Goal: Task Accomplishment & Management: Manage account settings

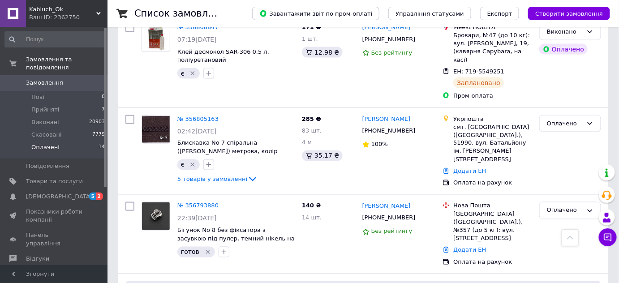
scroll to position [448, 0]
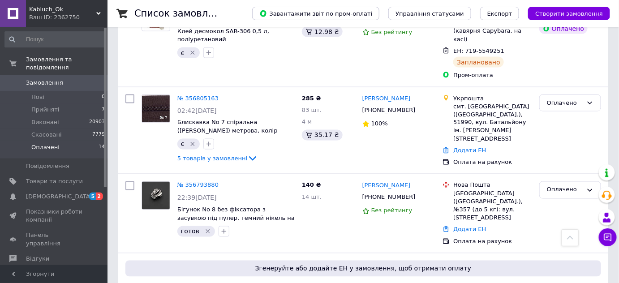
drag, startPoint x: 204, startPoint y: 151, endPoint x: 216, endPoint y: 151, distance: 11.6
click at [205, 182] on link "№ 356793880" at bounding box center [197, 185] width 41 height 7
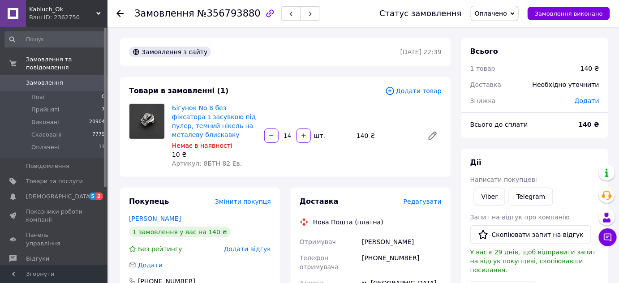
click at [427, 203] on span "Редагувати" at bounding box center [422, 201] width 38 height 7
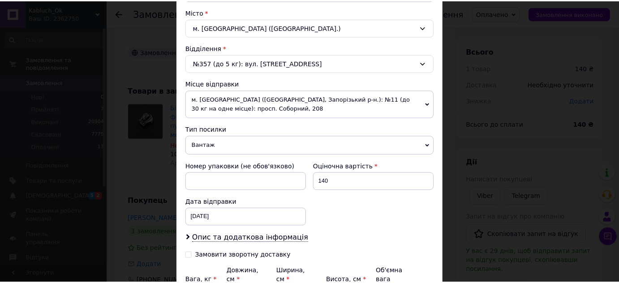
scroll to position [325, 0]
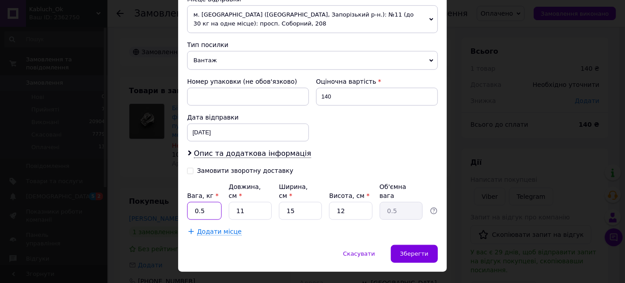
click at [210, 202] on input "0.5" at bounding box center [204, 211] width 34 height 18
type input "0.1"
click at [298, 202] on input "15" at bounding box center [300, 211] width 43 height 18
type input "1"
type input "0.1"
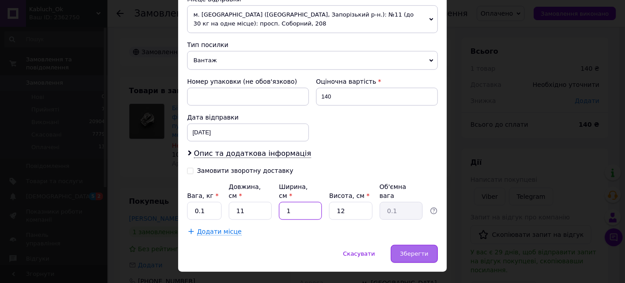
type input "1"
click at [420, 250] on span "Зберегти" at bounding box center [414, 253] width 28 height 7
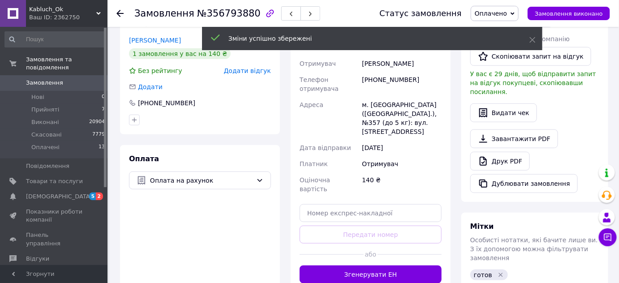
scroll to position [203, 0]
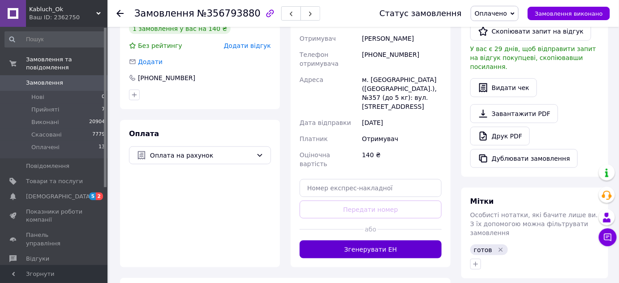
click at [375, 240] on button "Згенерувати ЕН" at bounding box center [370, 249] width 142 height 18
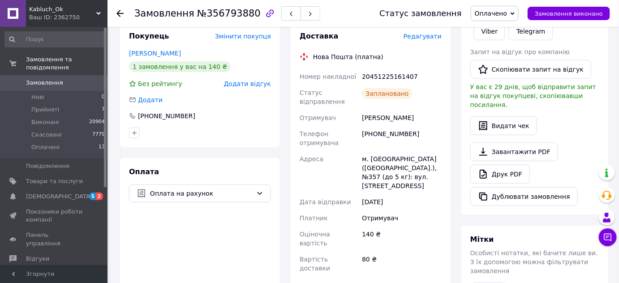
scroll to position [122, 0]
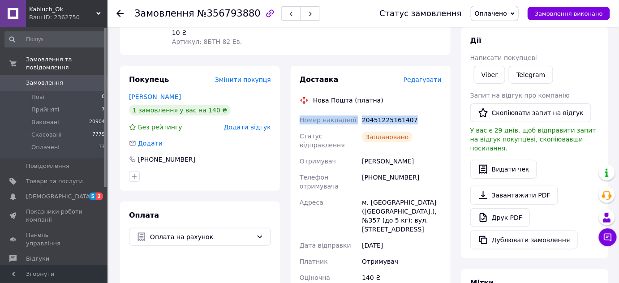
drag, startPoint x: 358, startPoint y: 116, endPoint x: 445, endPoint y: 124, distance: 87.7
click at [445, 124] on div "Доставка Редагувати Нова Пошта (платна) Номер накладної 20451225161407 Статус в…" at bounding box center [371, 210] width 160 height 288
drag, startPoint x: 294, startPoint y: 116, endPoint x: 423, endPoint y: 111, distance: 129.0
click at [423, 111] on div "Доставка Редагувати Нова Пошта (платна) Номер накладної 20451225161407 Статус в…" at bounding box center [371, 210] width 160 height 288
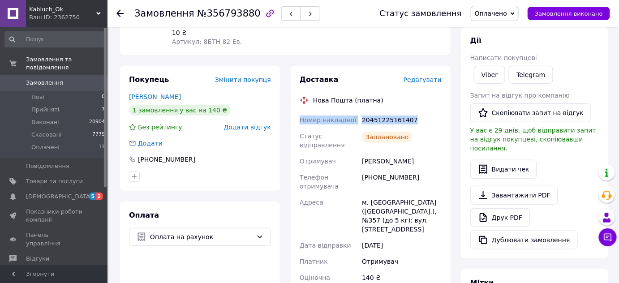
copy div "Номер накладної 20451225161407"
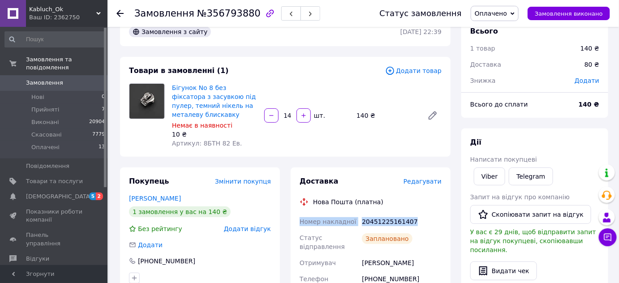
scroll to position [0, 0]
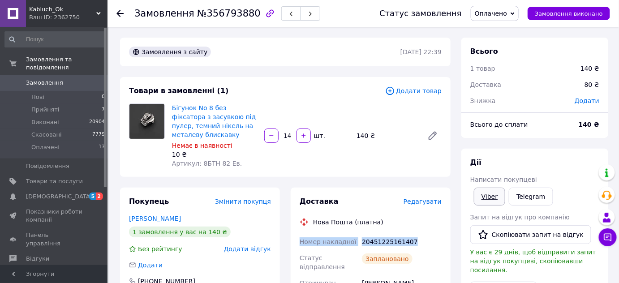
click at [487, 196] on link "Viber" at bounding box center [489, 197] width 31 height 18
click at [504, 13] on span "Оплачено" at bounding box center [491, 13] width 32 height 7
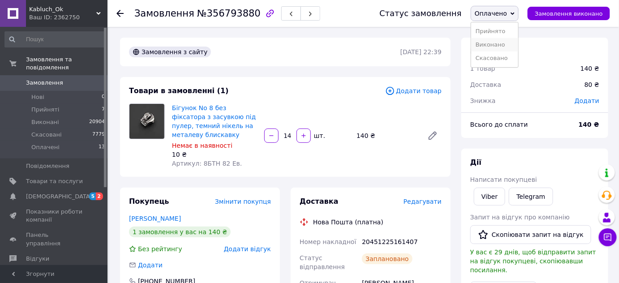
click at [500, 46] on li "Виконано" at bounding box center [494, 44] width 47 height 13
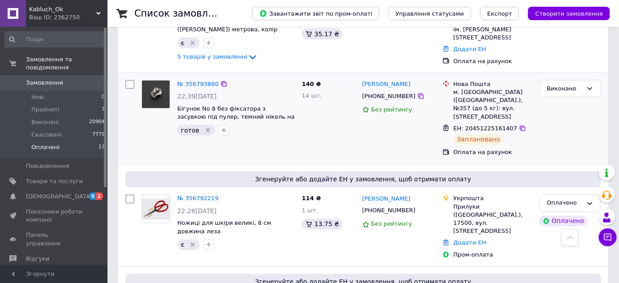
scroll to position [448, 0]
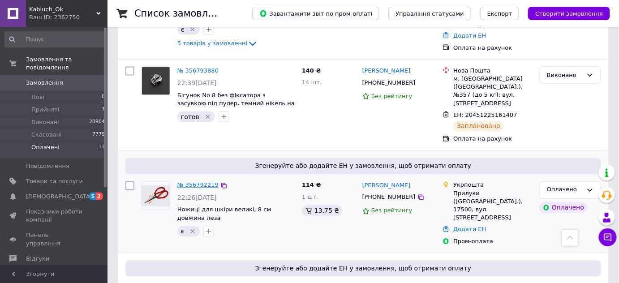
click at [201, 182] on link "№ 356792219" at bounding box center [197, 185] width 41 height 7
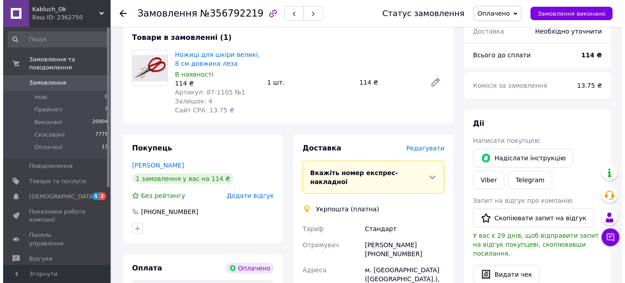
scroll to position [62, 0]
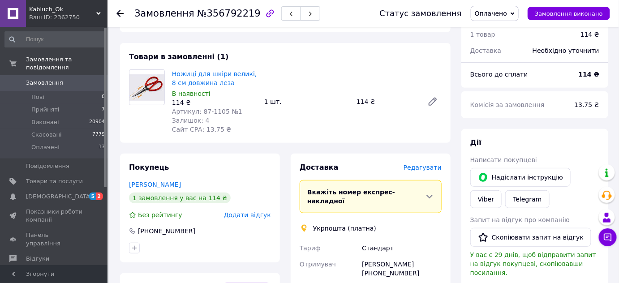
click at [427, 164] on span "Редагувати" at bounding box center [422, 167] width 38 height 7
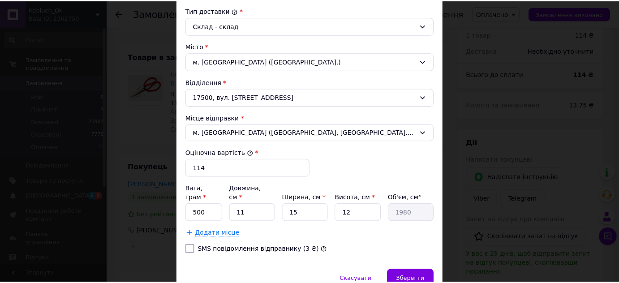
scroll to position [244, 0]
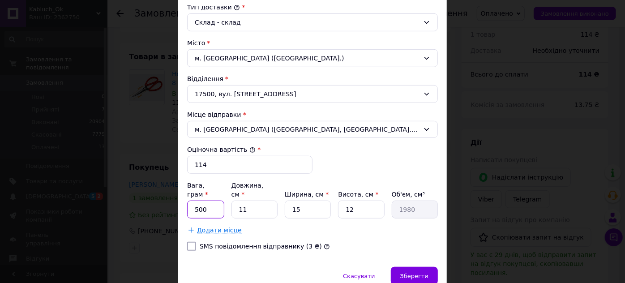
click at [212, 201] on input "500" at bounding box center [205, 210] width 37 height 18
type input "5"
type input "200"
click at [307, 201] on input "15" at bounding box center [308, 210] width 46 height 18
type input "1"
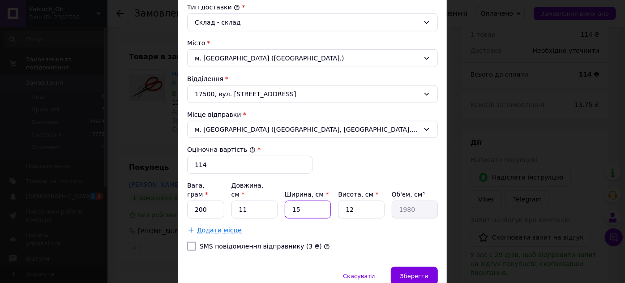
type input "132"
type input "2"
type input "264"
type input "23"
type input "3036"
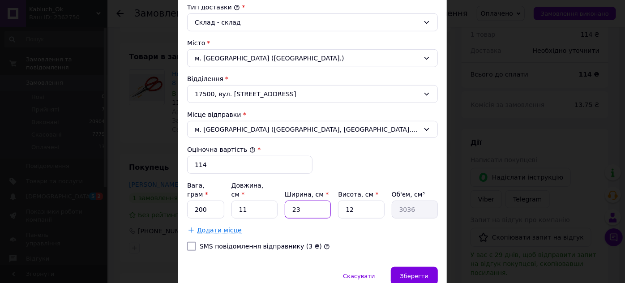
type input "23"
click at [252, 201] on input "11" at bounding box center [254, 210] width 46 height 18
type input "1"
type input "276"
type input "1"
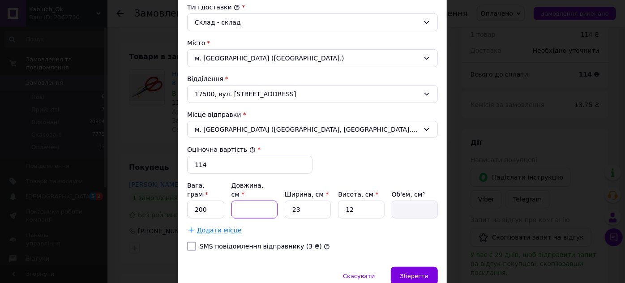
type input "276"
type input "2"
type input "552"
type input "2"
click at [355, 242] on div "SMS повідомлення відправнику (3 ₴)" at bounding box center [312, 246] width 254 height 9
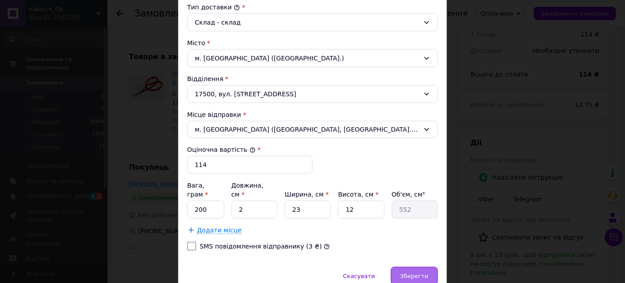
click at [412, 273] on span "Зберегти" at bounding box center [414, 276] width 28 height 7
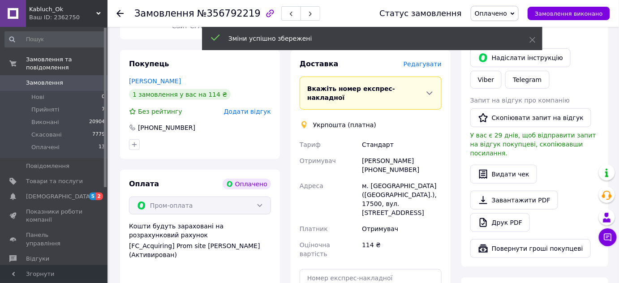
scroll to position [224, 0]
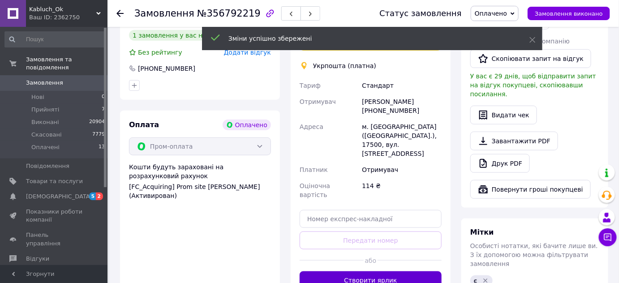
click at [365, 271] on button "Створити ярлик" at bounding box center [370, 280] width 142 height 18
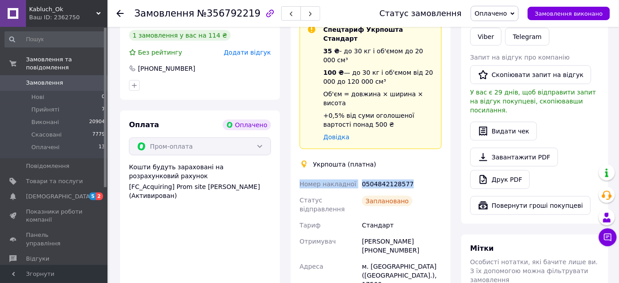
drag, startPoint x: 295, startPoint y: 155, endPoint x: 421, endPoint y: 154, distance: 126.2
click at [421, 154] on div "Доставка Редагувати Спецтариф Укрпошта Стандарт 35 ₴ - до 30 кг і об'ємом до 20…" at bounding box center [371, 196] width 160 height 411
copy div "Номер накладної 0504842128577"
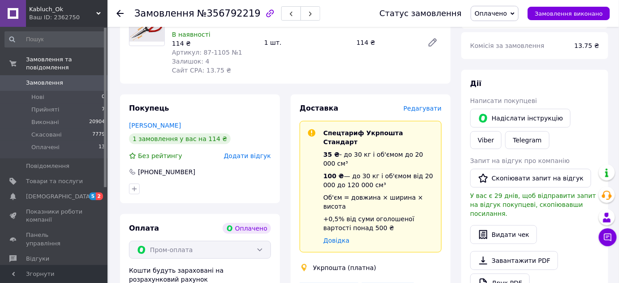
scroll to position [21, 0]
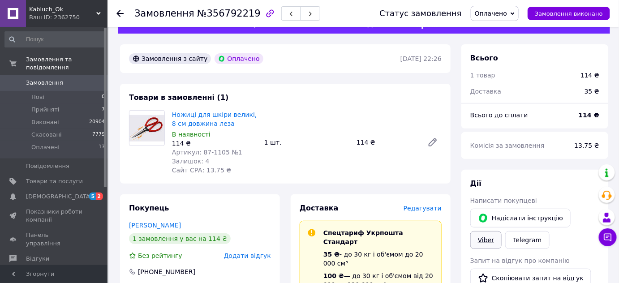
click at [501, 231] on link "Viber" at bounding box center [485, 240] width 31 height 18
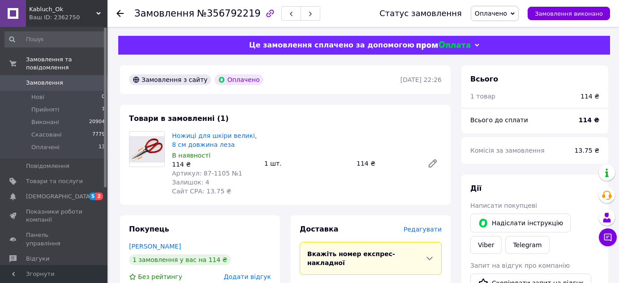
scroll to position [21, 0]
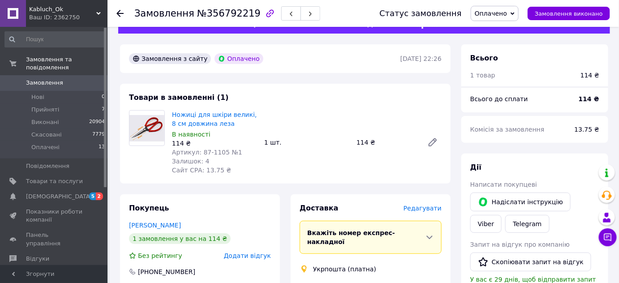
click at [514, 14] on icon at bounding box center [512, 14] width 4 height 4
click at [508, 44] on li "Виконано" at bounding box center [494, 44] width 47 height 13
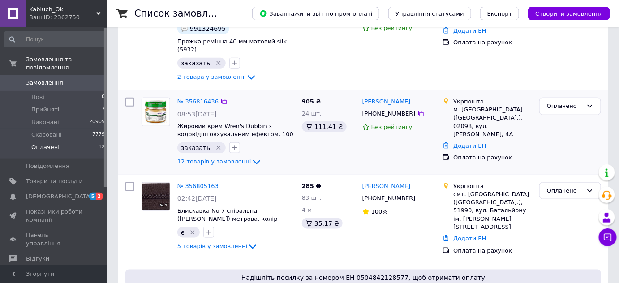
scroll to position [246, 0]
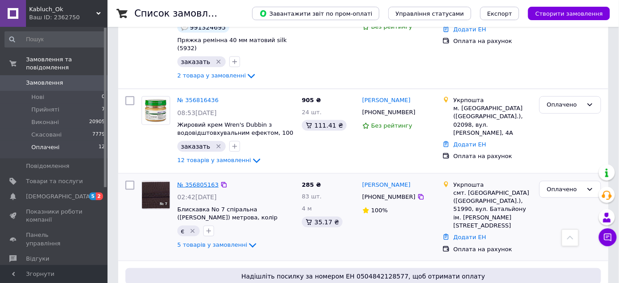
click at [200, 181] on link "№ 356805163" at bounding box center [197, 184] width 41 height 7
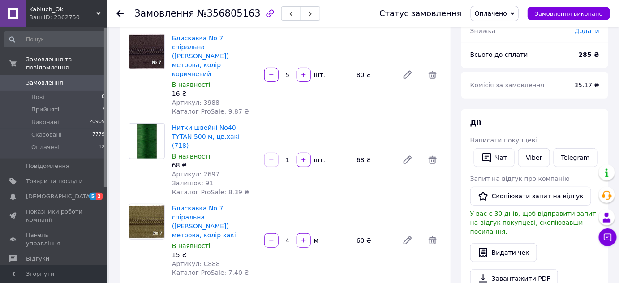
scroll to position [124, 0]
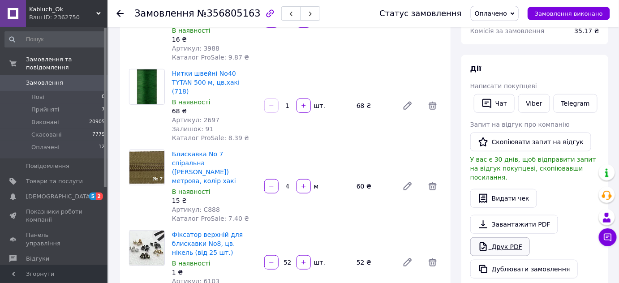
click at [509, 237] on link "Друк PDF" at bounding box center [500, 246] width 60 height 19
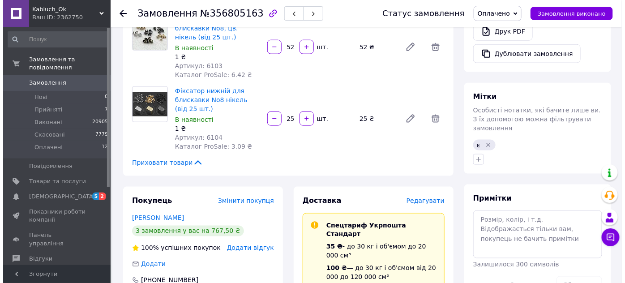
scroll to position [328, 0]
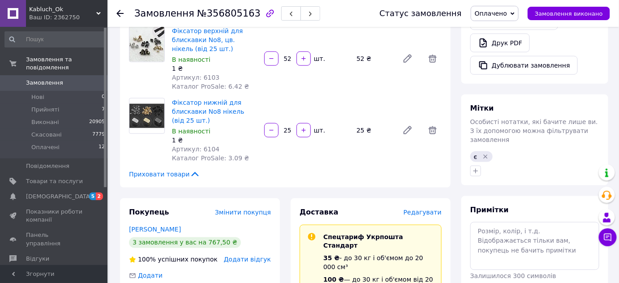
click at [428, 209] on span "Редагувати" at bounding box center [422, 212] width 38 height 7
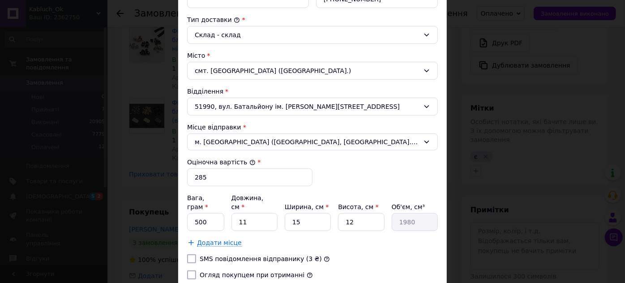
scroll to position [244, 0]
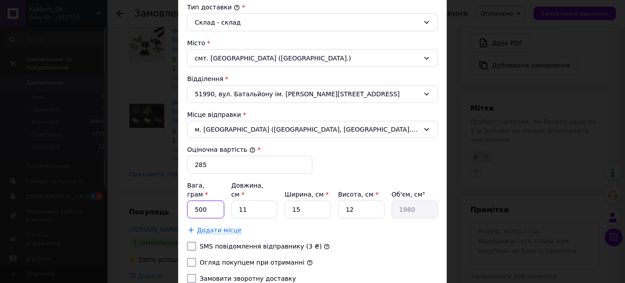
click at [216, 201] on input "500" at bounding box center [205, 210] width 37 height 18
type input "300"
click at [262, 201] on input "11" at bounding box center [254, 210] width 46 height 18
type input "1"
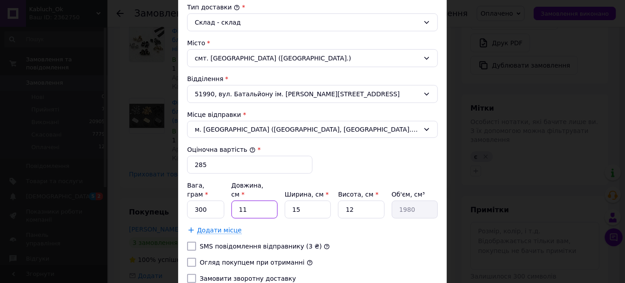
type input "180"
type input "2"
type input "360"
type input "20"
type input "3600"
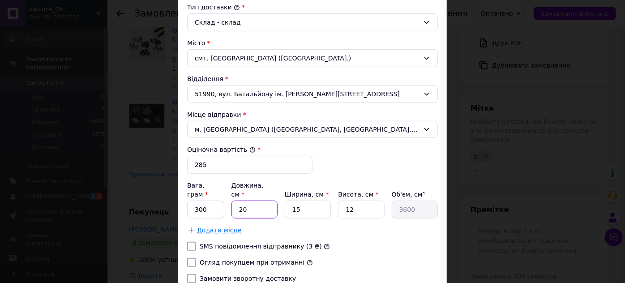
type input "20"
click at [304, 201] on input "15" at bounding box center [308, 210] width 46 height 18
type input "1"
type input "240"
type input "13"
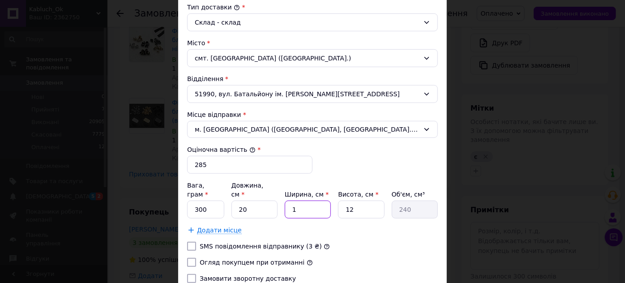
type input "3120"
type input "13"
click at [352, 201] on input "12" at bounding box center [361, 210] width 46 height 18
type input "1"
type input "260"
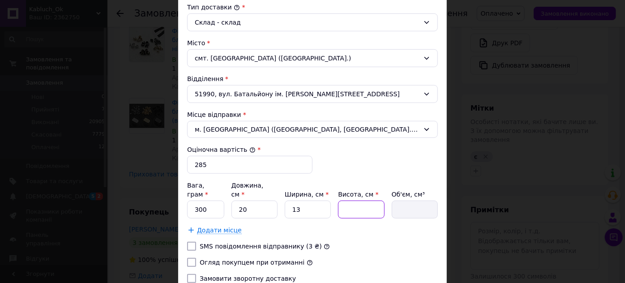
type input "9"
type input "2340"
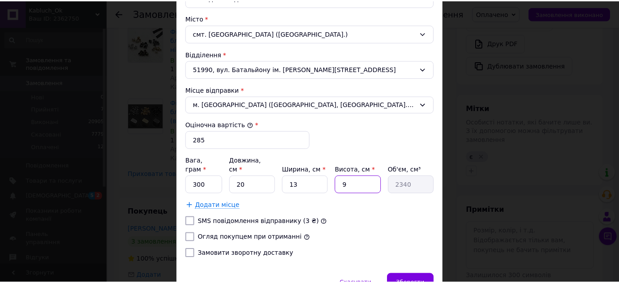
scroll to position [306, 0]
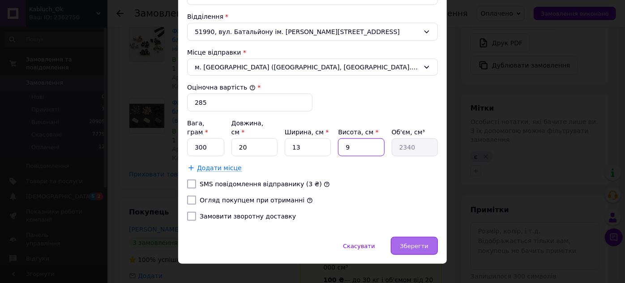
type input "9"
drag, startPoint x: 406, startPoint y: 232, endPoint x: 398, endPoint y: 232, distance: 9.0
click at [407, 243] on span "Зберегти" at bounding box center [414, 246] width 28 height 7
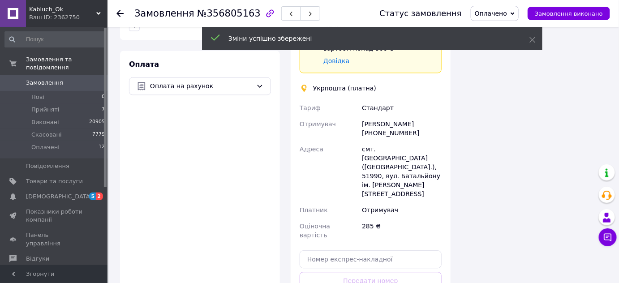
scroll to position [612, 0]
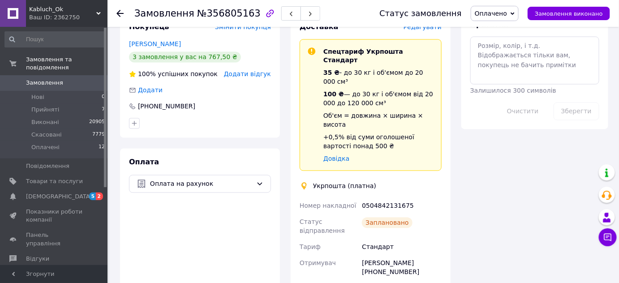
scroll to position [491, 0]
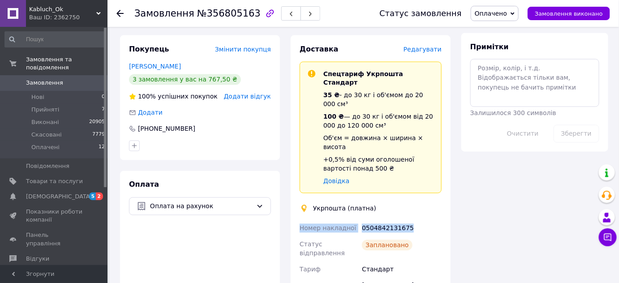
drag, startPoint x: 294, startPoint y: 154, endPoint x: 420, endPoint y: 153, distance: 126.7
click at [420, 153] on div "Доставка Редагувати Спецтариф Укрпошта Стандарт 35 ₴ - до 30 кг і об'ємом до 20…" at bounding box center [371, 249] width 160 height 428
copy div "Номер накладної 0504842131675"
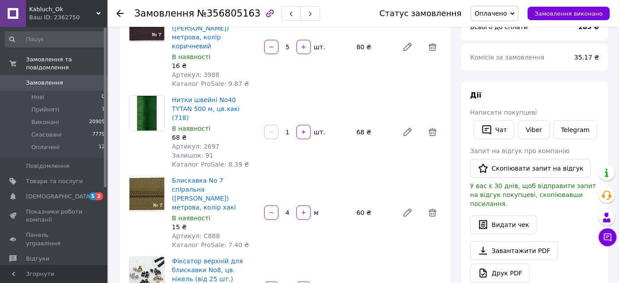
scroll to position [83, 0]
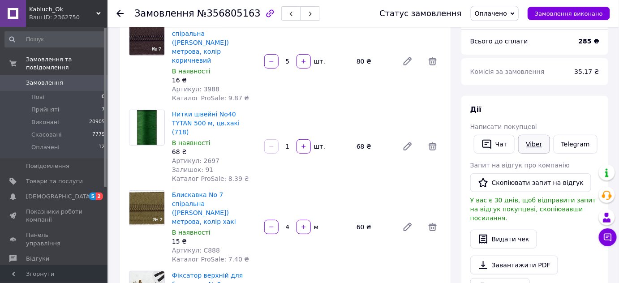
click at [528, 142] on link "Viber" at bounding box center [533, 144] width 31 height 19
click at [507, 13] on span "Оплачено" at bounding box center [491, 13] width 32 height 7
click at [503, 43] on li "Виконано" at bounding box center [494, 44] width 47 height 13
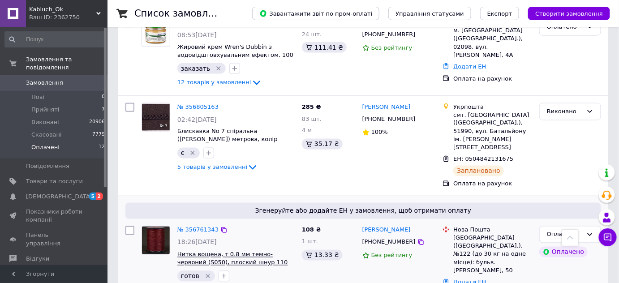
scroll to position [448, 0]
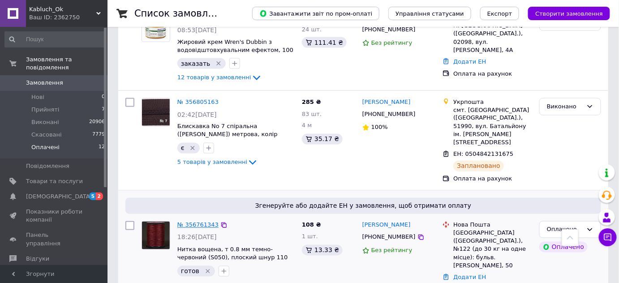
click at [200, 222] on link "№ 356761343" at bounding box center [197, 225] width 41 height 7
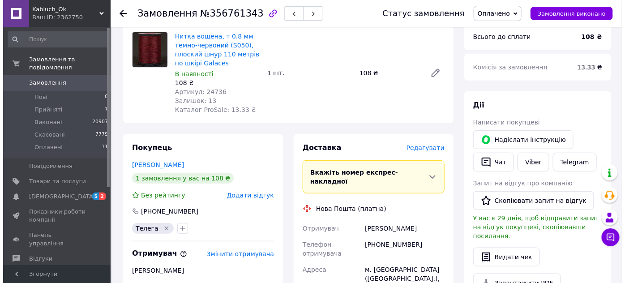
scroll to position [68, 0]
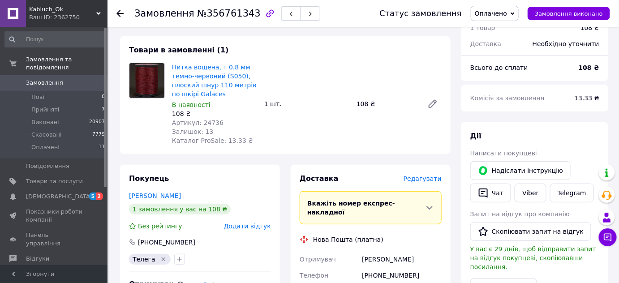
click at [428, 181] on span "Редагувати" at bounding box center [422, 178] width 38 height 7
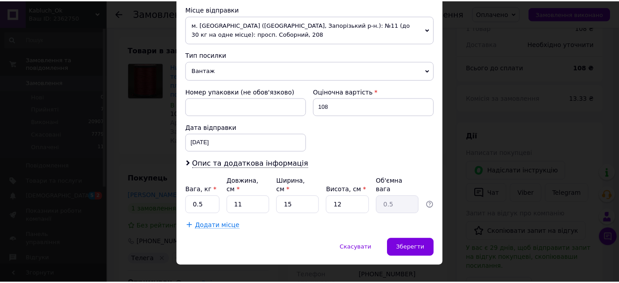
scroll to position [317, 0]
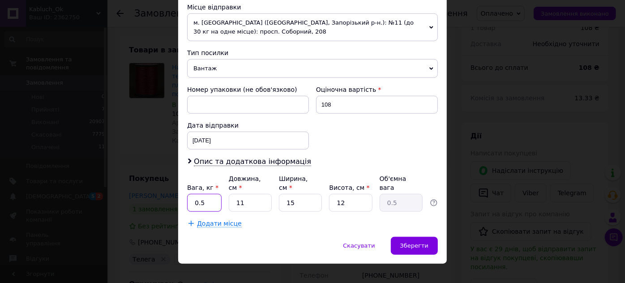
click at [209, 194] on input "0.5" at bounding box center [204, 203] width 34 height 18
type input "0.1"
click at [296, 194] on input "15" at bounding box center [300, 203] width 43 height 18
type input "1"
type input "0.1"
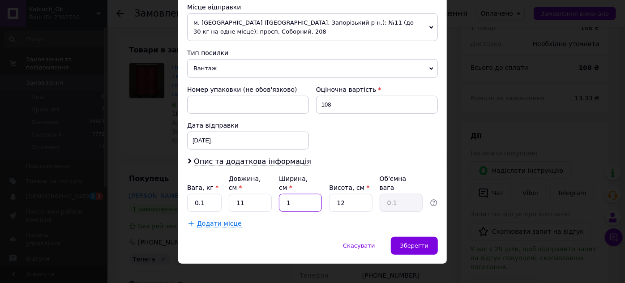
type input "1"
drag, startPoint x: 324, startPoint y: 214, endPoint x: 340, endPoint y: 218, distance: 16.9
click at [324, 219] on div "Додати місце" at bounding box center [312, 223] width 251 height 9
click at [413, 242] on span "Зберегти" at bounding box center [414, 245] width 28 height 7
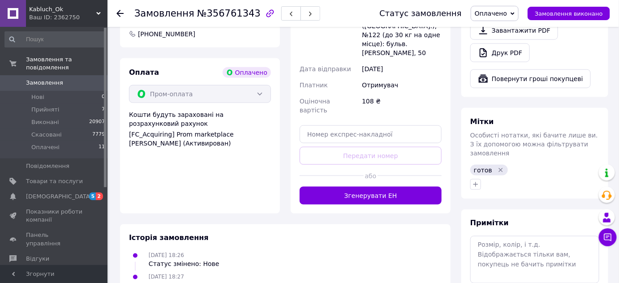
scroll to position [353, 0]
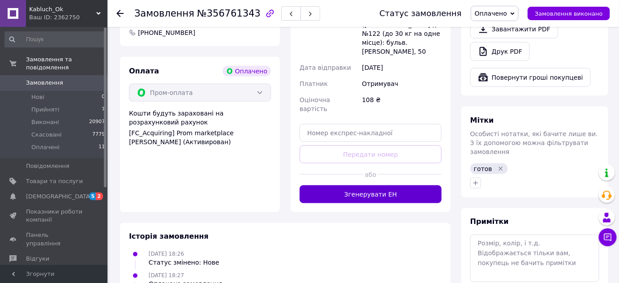
click at [365, 185] on button "Згенерувати ЕН" at bounding box center [370, 194] width 142 height 18
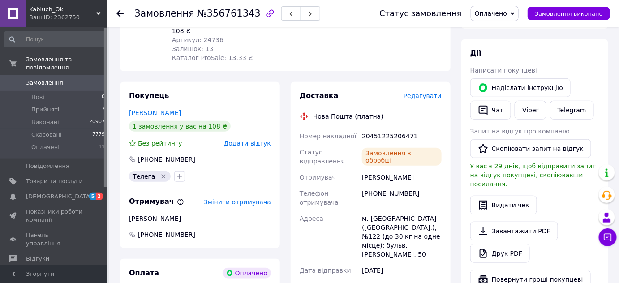
scroll to position [150, 0]
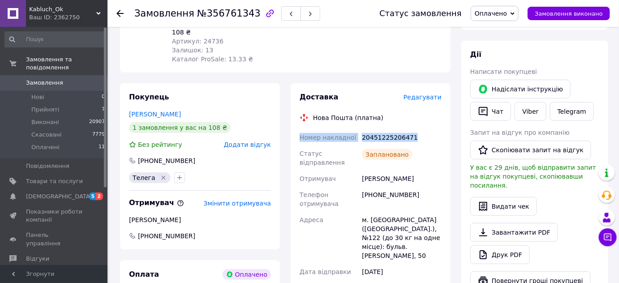
drag, startPoint x: 294, startPoint y: 135, endPoint x: 423, endPoint y: 133, distance: 129.4
click at [423, 133] on div "Доставка Редагувати Нова Пошта (платна) Номер накладної 20451225206471 Статус в…" at bounding box center [371, 231] width 160 height 297
copy div "Номер накладної 20451225206471"
click at [496, 114] on button "Чат" at bounding box center [490, 111] width 41 height 19
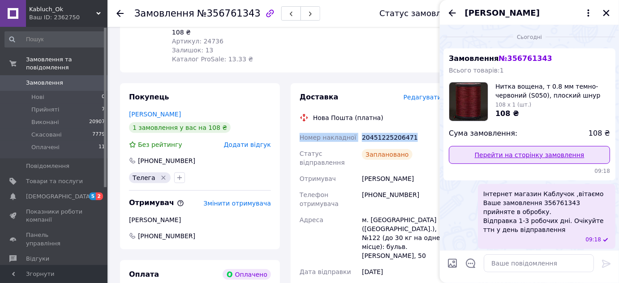
scroll to position [2, 0]
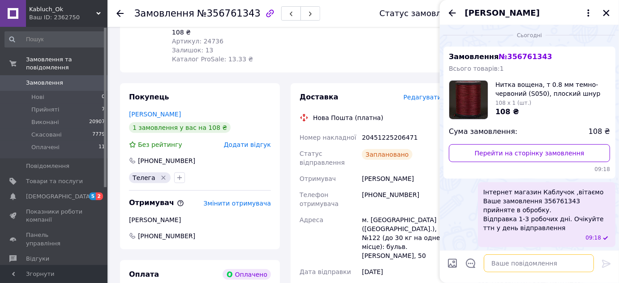
click at [498, 261] on textarea at bounding box center [538, 263] width 110 height 18
paste textarea "Номер накладної 20451225206471"
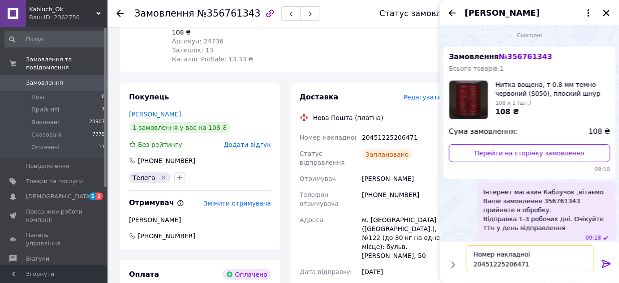
type textarea "Номер накладної 20451225206471"
click at [602, 261] on icon at bounding box center [606, 263] width 11 height 11
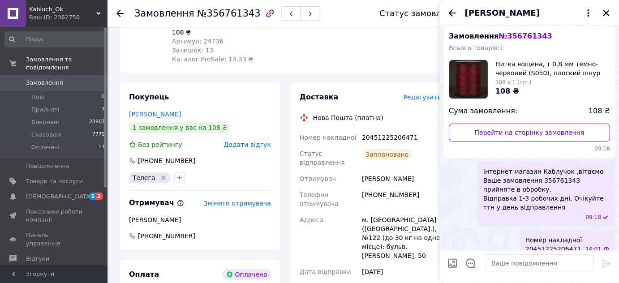
scroll to position [34, 0]
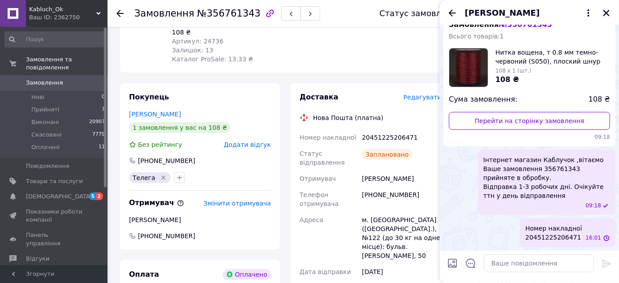
click at [607, 12] on icon "Закрити" at bounding box center [606, 13] width 6 height 6
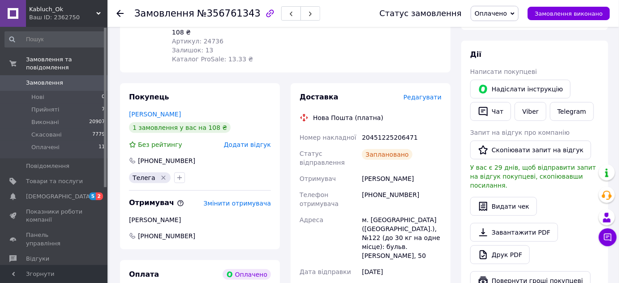
click at [507, 13] on span "Оплачено" at bounding box center [491, 13] width 32 height 7
click at [506, 43] on li "Виконано" at bounding box center [494, 44] width 47 height 13
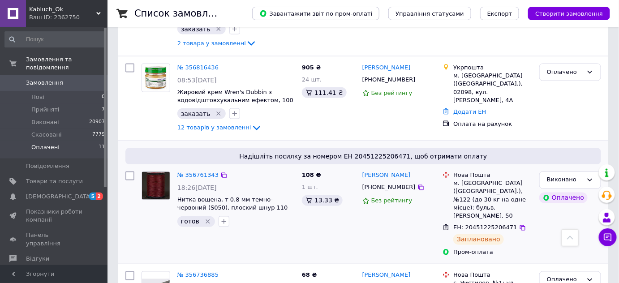
scroll to position [488, 0]
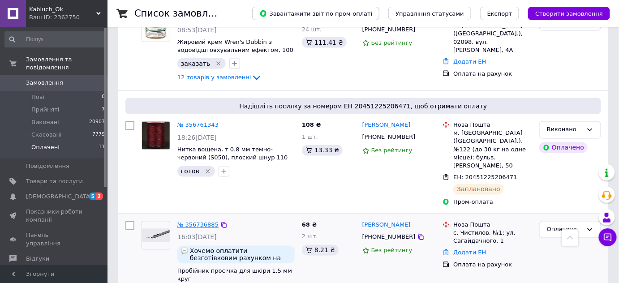
click at [198, 222] on link "№ 356736885" at bounding box center [197, 225] width 41 height 7
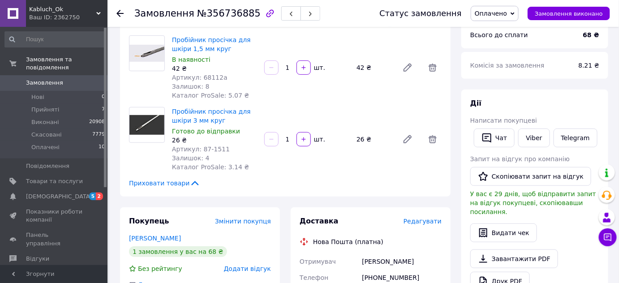
scroll to position [40, 0]
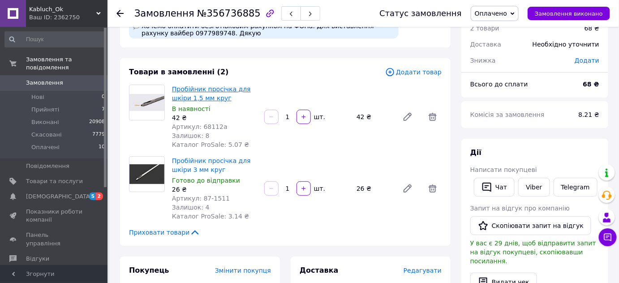
click at [194, 99] on link "Пробійник просічка для шкіри 1,5 мм круг" at bounding box center [211, 94] width 79 height 16
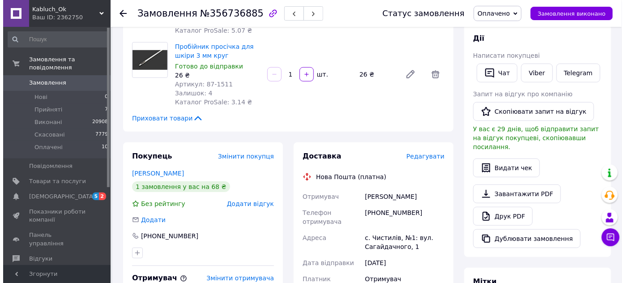
scroll to position [163, 0]
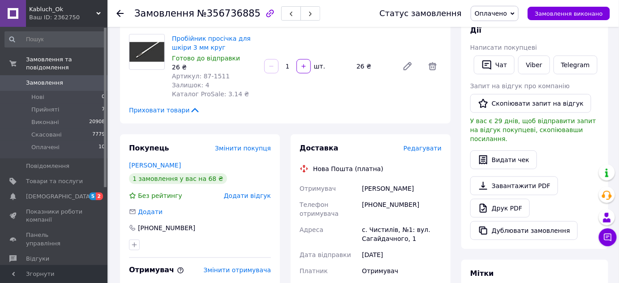
click at [424, 151] on span "Редагувати" at bounding box center [422, 148] width 38 height 7
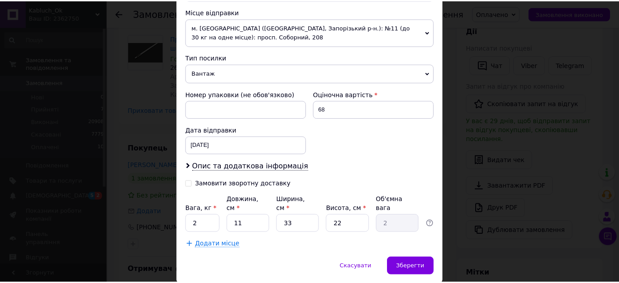
scroll to position [325, 0]
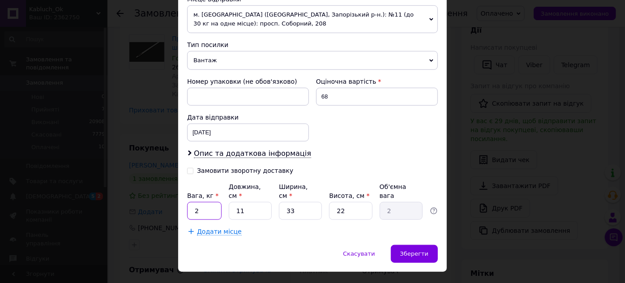
click at [206, 202] on input "2" at bounding box center [204, 211] width 34 height 18
click at [245, 227] on div "Додати місце" at bounding box center [312, 231] width 251 height 9
click at [205, 202] on input "2" at bounding box center [204, 211] width 34 height 18
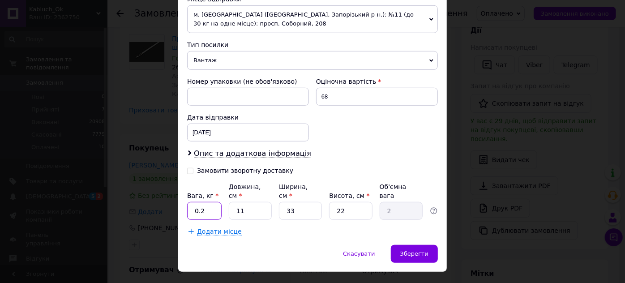
type input "0.2"
click at [297, 202] on input "33" at bounding box center [300, 211] width 43 height 18
type input "3"
type input "0.18"
type input "3"
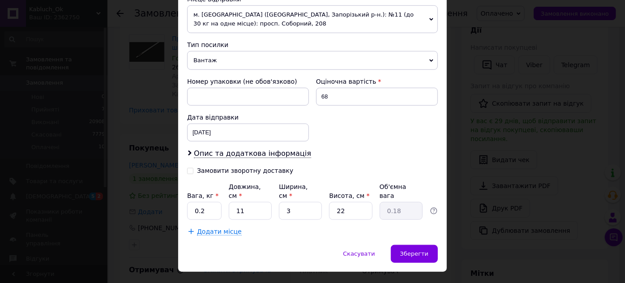
click at [337, 227] on div "Додати місце" at bounding box center [312, 231] width 251 height 9
click at [415, 250] on span "Зберегти" at bounding box center [414, 253] width 28 height 7
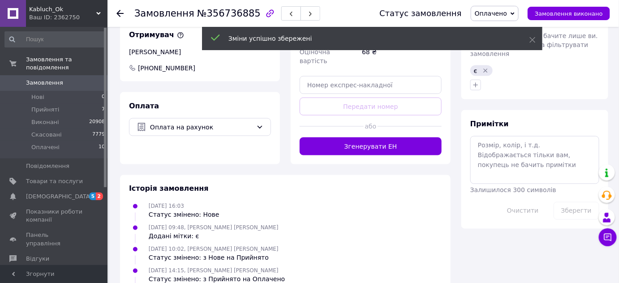
scroll to position [407, 0]
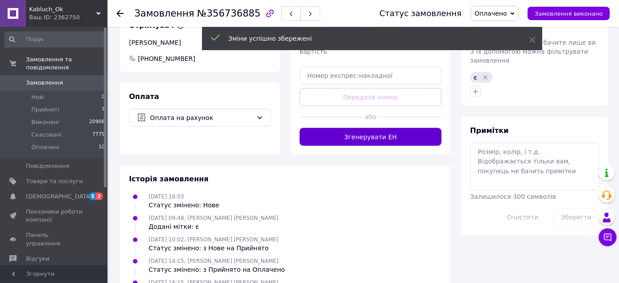
click at [363, 132] on button "Згенерувати ЕН" at bounding box center [370, 137] width 142 height 18
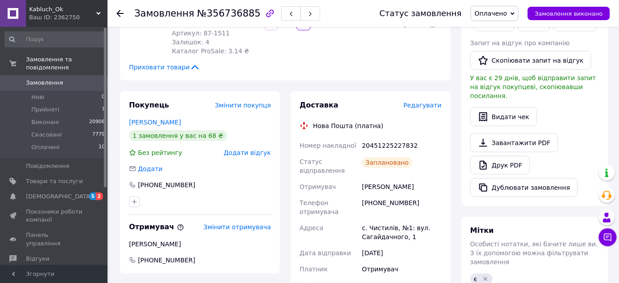
scroll to position [203, 0]
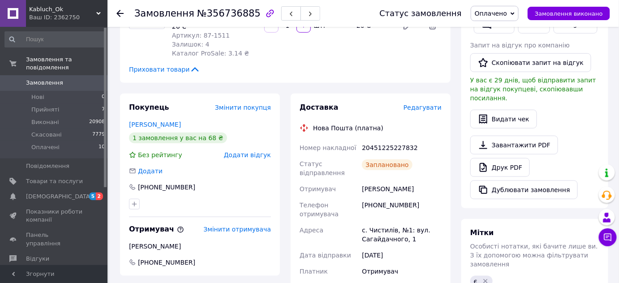
drag, startPoint x: 291, startPoint y: 146, endPoint x: 374, endPoint y: 145, distance: 83.3
click at [291, 145] on div "Доставка Редагувати Нова Пошта (платна) Номер накладної 20451225227832 Статус в…" at bounding box center [371, 229] width 160 height 270
drag, startPoint x: 374, startPoint y: 145, endPoint x: 438, endPoint y: 143, distance: 63.6
click at [438, 143] on div "Доставка Редагувати Нова Пошта (платна) Номер накладної 20451225227832 Статус в…" at bounding box center [371, 229] width 160 height 270
copy div "Номер накладної 20451225227832"
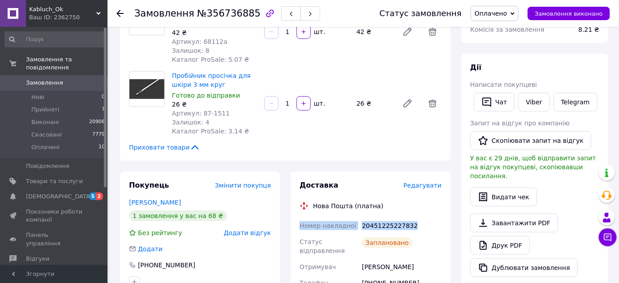
scroll to position [0, 0]
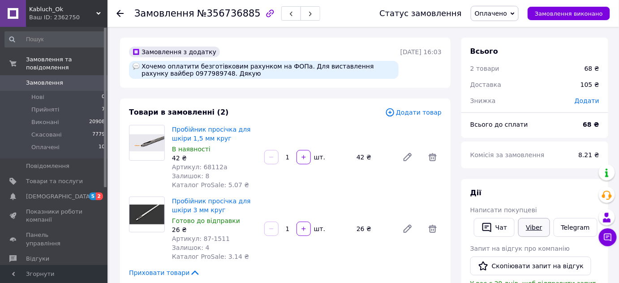
click at [525, 230] on link "Viber" at bounding box center [533, 227] width 31 height 19
click at [514, 15] on icon at bounding box center [512, 14] width 4 height 4
click at [505, 45] on li "Виконано" at bounding box center [494, 44] width 47 height 13
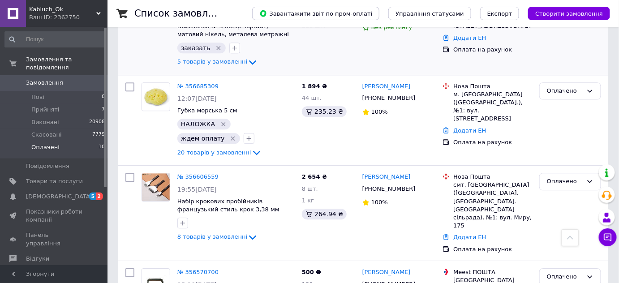
scroll to position [755, 0]
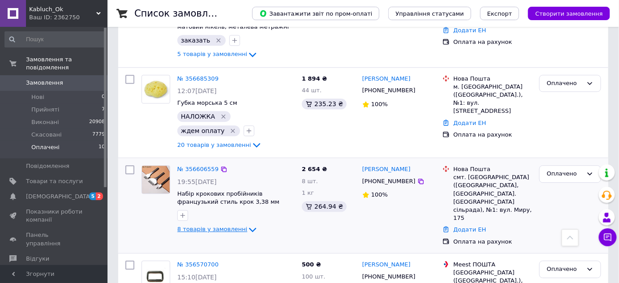
click at [247, 224] on icon at bounding box center [252, 229] width 11 height 11
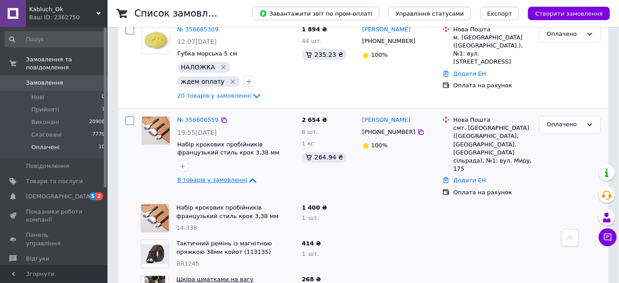
scroll to position [796, 0]
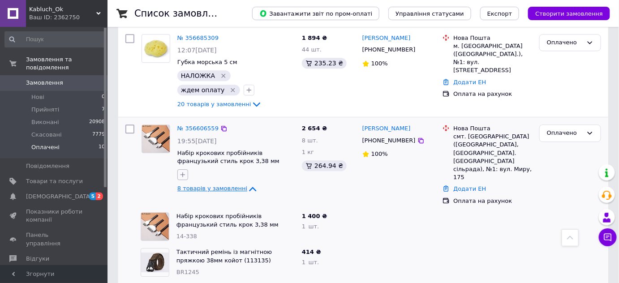
click at [183, 172] on icon "button" at bounding box center [182, 174] width 5 height 5
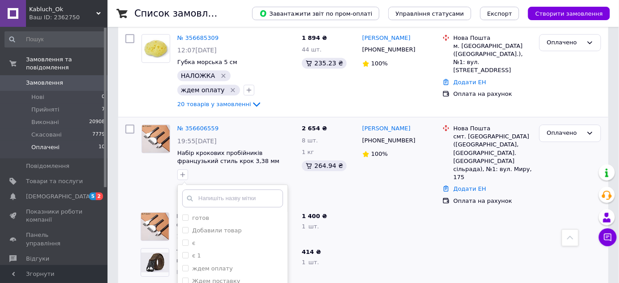
click at [376, 244] on div at bounding box center [399, 262] width 81 height 36
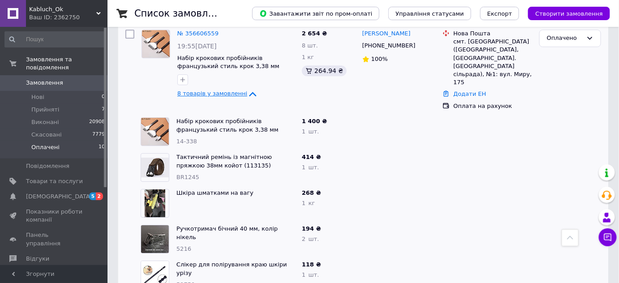
scroll to position [877, 0]
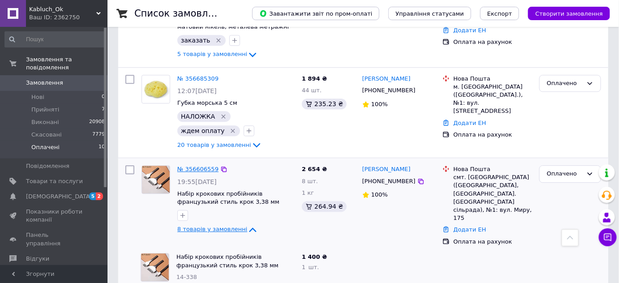
click at [196, 166] on link "№ 356606559" at bounding box center [197, 169] width 41 height 7
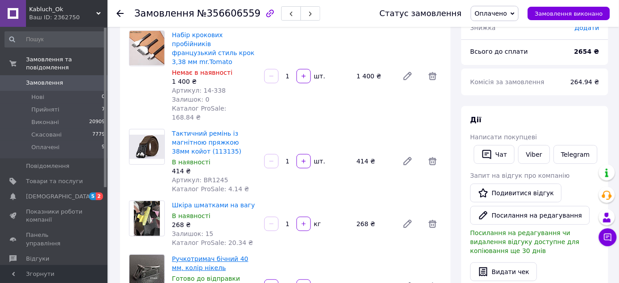
scroll to position [58, 0]
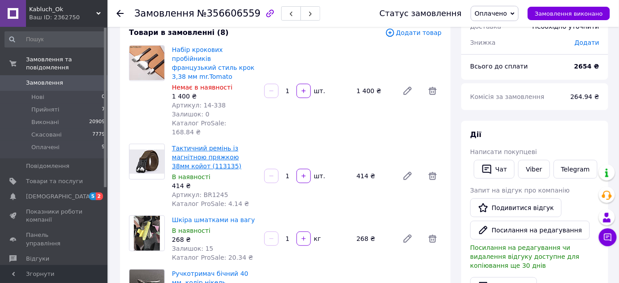
click at [203, 145] on link "Тактичний ремінь із магнітною пряжкою 38мм койот (113135)" at bounding box center [206, 157] width 69 height 25
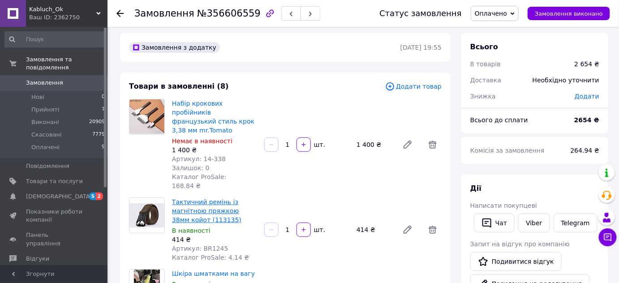
scroll to position [0, 0]
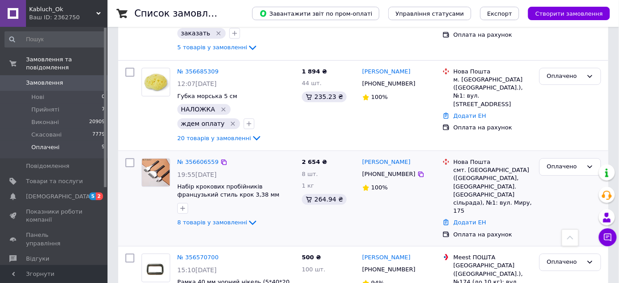
scroll to position [658, 0]
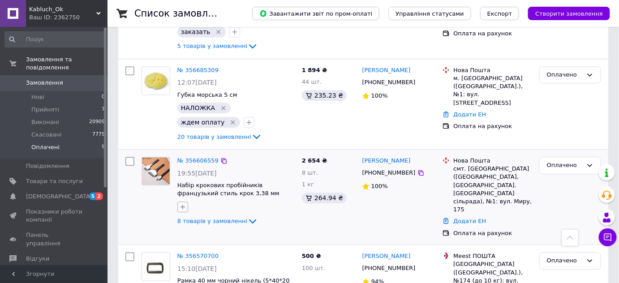
click at [183, 203] on icon "button" at bounding box center [182, 206] width 7 height 7
click at [185, 282] on input "заказать" at bounding box center [185, 285] width 6 height 6
checkbox input "true"
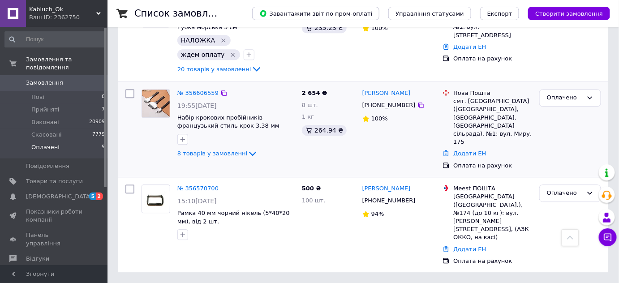
scroll to position [658, 0]
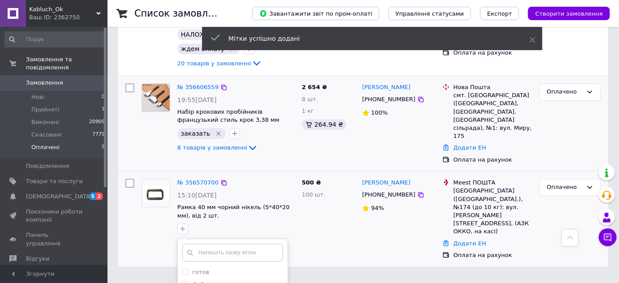
scroll to position [739, 0]
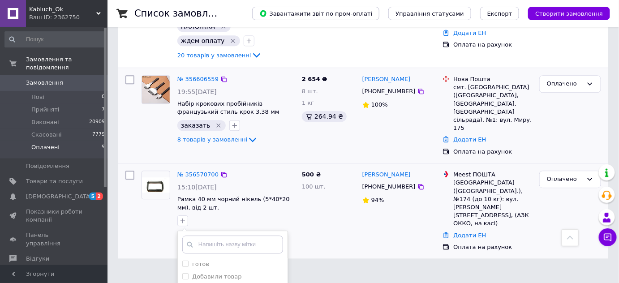
checkbox input "true"
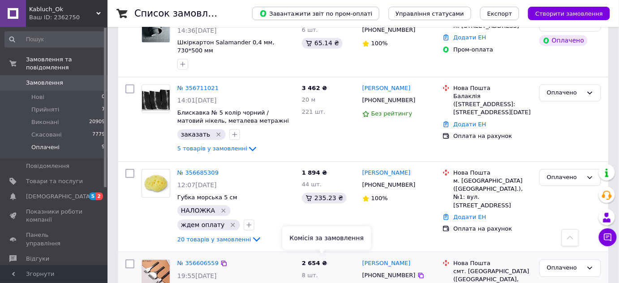
scroll to position [536, 0]
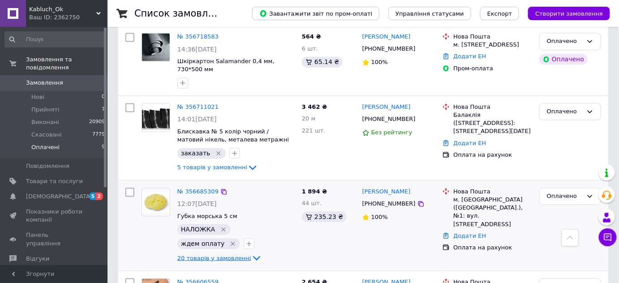
click at [251, 253] on icon at bounding box center [256, 258] width 11 height 11
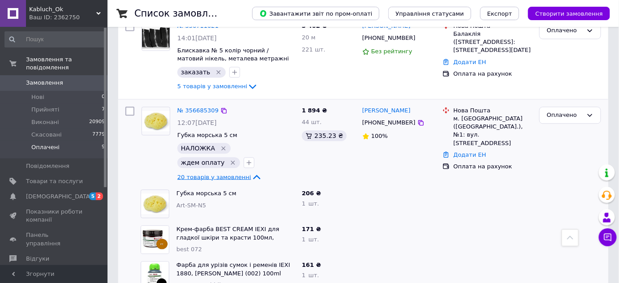
scroll to position [617, 0]
click at [251, 172] on icon at bounding box center [256, 177] width 11 height 11
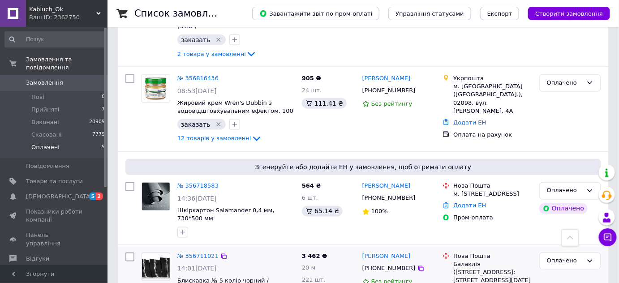
scroll to position [373, 0]
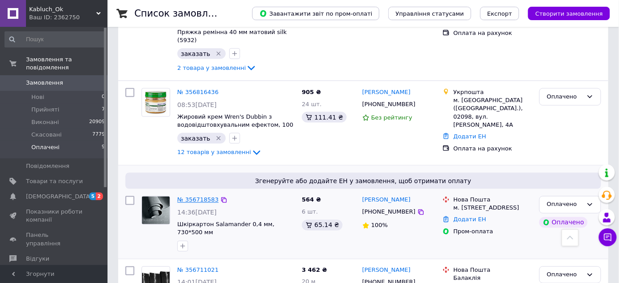
click at [196, 197] on link "№ 356718583" at bounding box center [197, 200] width 41 height 7
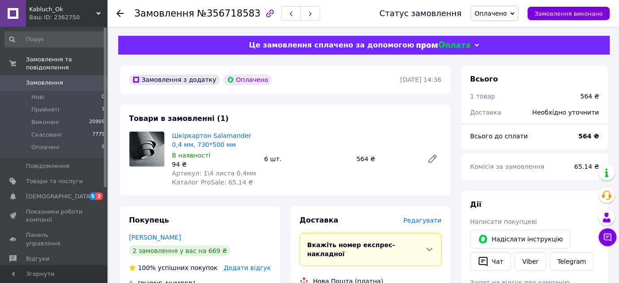
click at [424, 221] on span "Редагувати" at bounding box center [422, 220] width 38 height 7
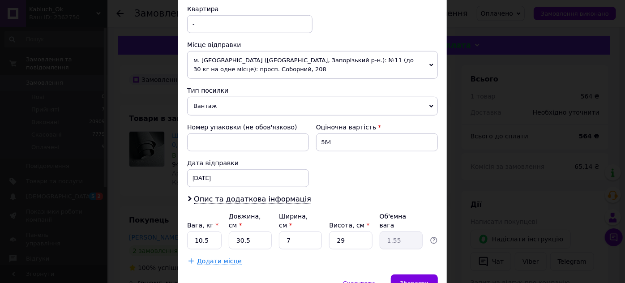
scroll to position [325, 0]
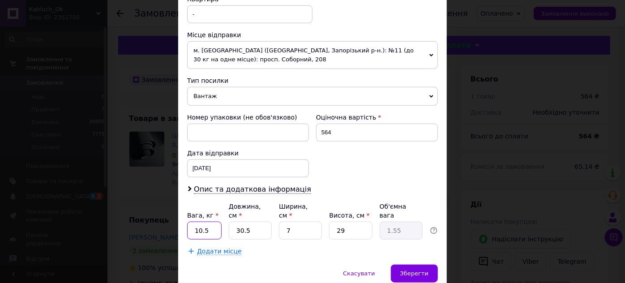
click at [212, 222] on input "10.5" at bounding box center [204, 231] width 34 height 18
type input "1.5"
click at [244, 222] on input "30.5" at bounding box center [250, 231] width 43 height 18
type input "305"
type input "15.48"
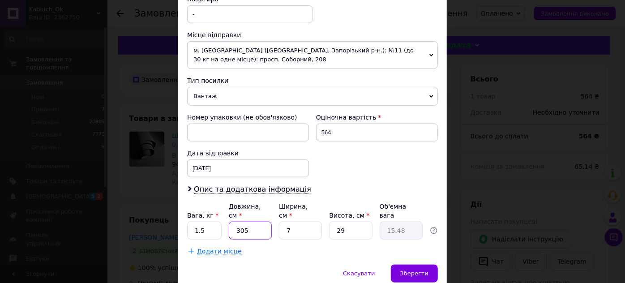
type input "35"
type input "1.78"
type input "5"
type input "0.25"
type input "50"
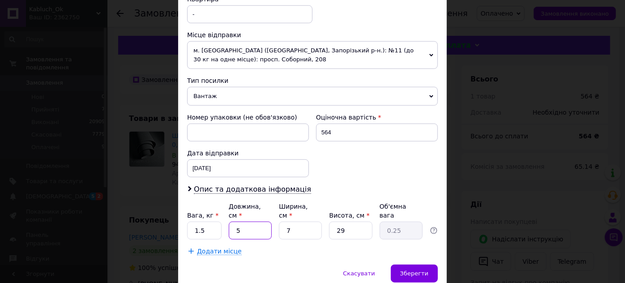
type input "2.54"
type input "5"
type input "0.25"
type input "53"
type input "2.69"
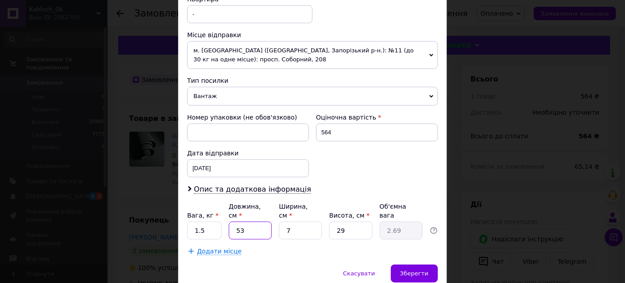
type input "53"
click at [299, 222] on input "7" at bounding box center [300, 231] width 43 height 18
type input "8"
type input "3.07"
type input "8"
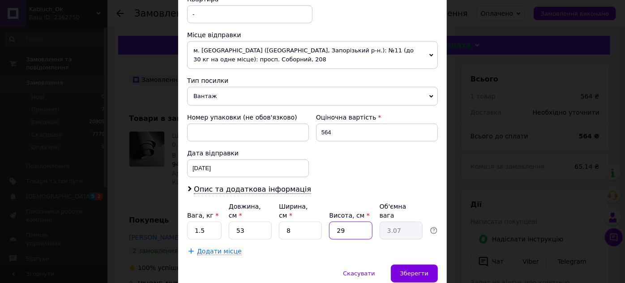
click at [345, 222] on input "29" at bounding box center [350, 231] width 43 height 18
type input "2"
type input "0.21"
type input "8"
type input "0.85"
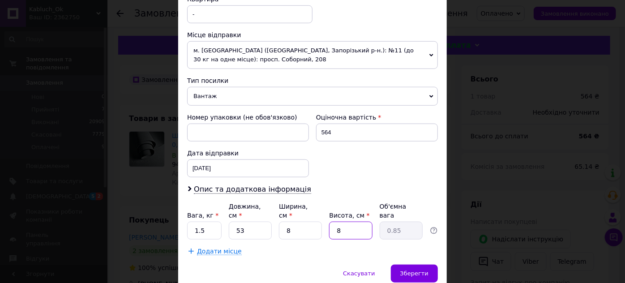
type input "8"
click at [413, 270] on span "Зберегти" at bounding box center [414, 273] width 28 height 7
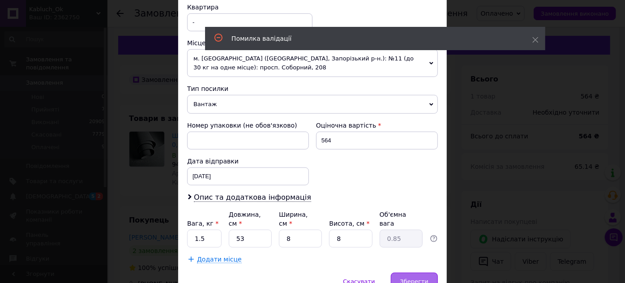
scroll to position [53, 0]
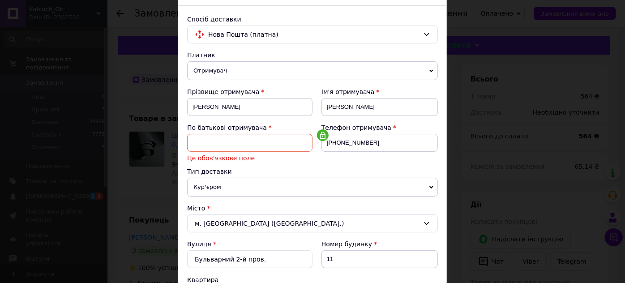
click at [232, 144] on input at bounding box center [249, 143] width 125 height 18
type input "Миколайович"
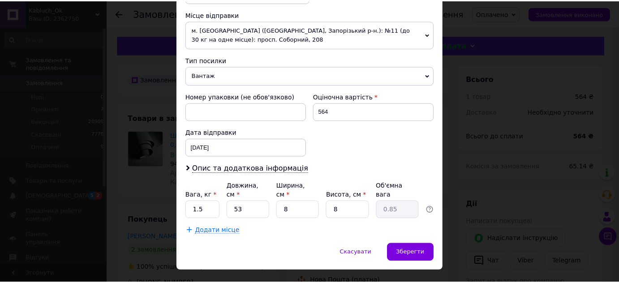
scroll to position [353, 0]
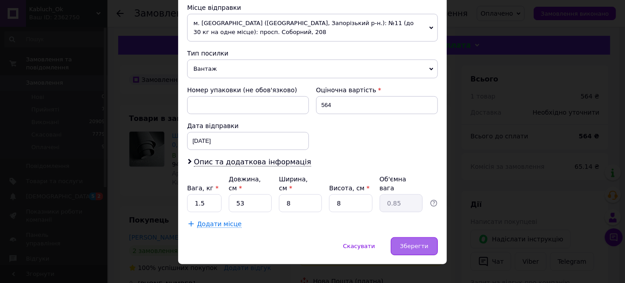
click at [405, 243] on span "Зберегти" at bounding box center [414, 246] width 28 height 7
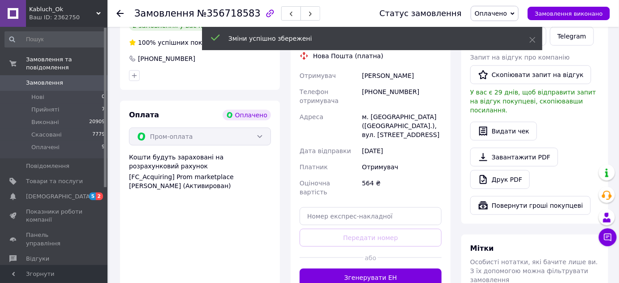
scroll to position [244, 0]
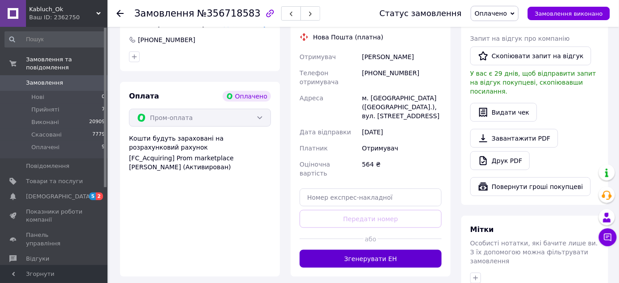
click at [372, 250] on button "Згенерувати ЕН" at bounding box center [370, 259] width 142 height 18
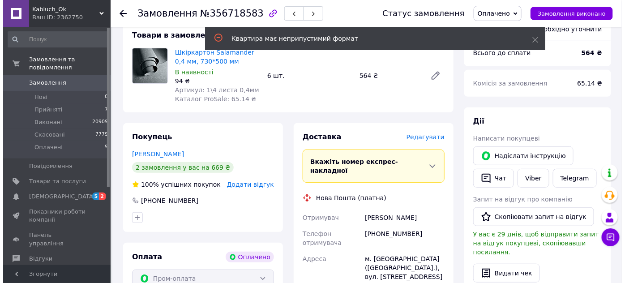
scroll to position [81, 0]
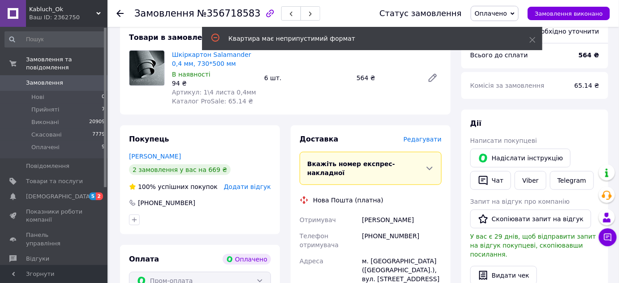
click at [425, 141] on span "Редагувати" at bounding box center [422, 139] width 38 height 7
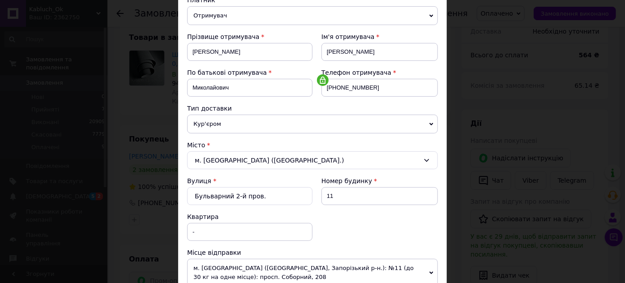
scroll to position [122, 0]
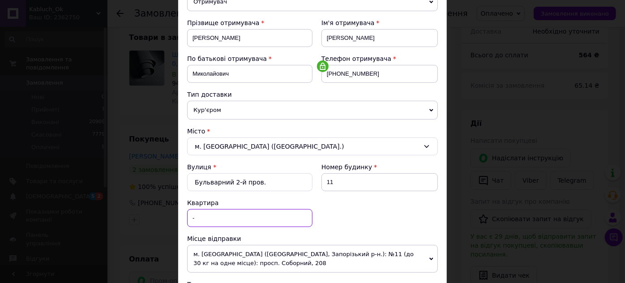
click at [204, 214] on input "-" at bounding box center [249, 218] width 125 height 18
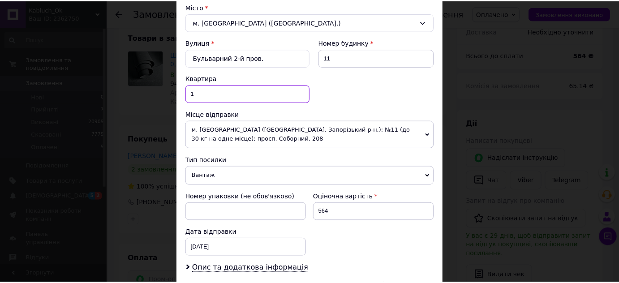
scroll to position [353, 0]
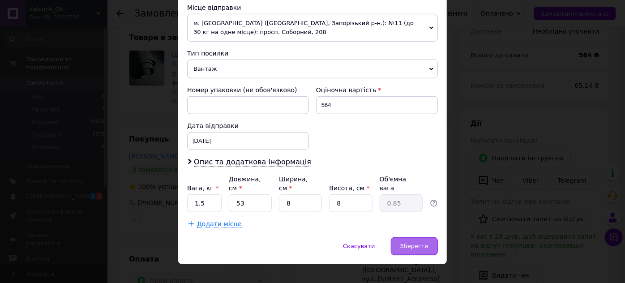
type input "1"
click at [413, 243] on span "Зберегти" at bounding box center [414, 246] width 28 height 7
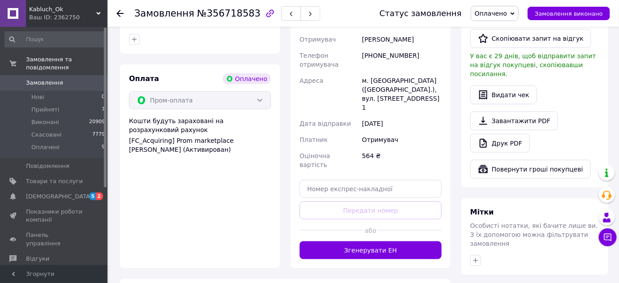
scroll to position [285, 0]
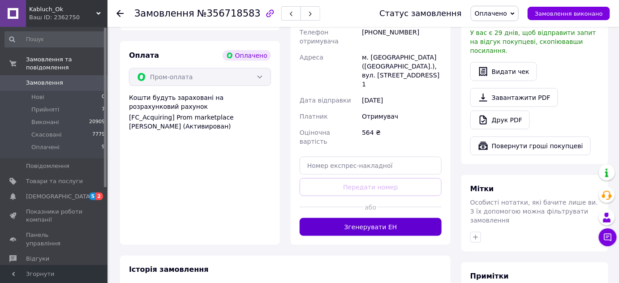
click at [396, 218] on button "Згенерувати ЕН" at bounding box center [370, 227] width 142 height 18
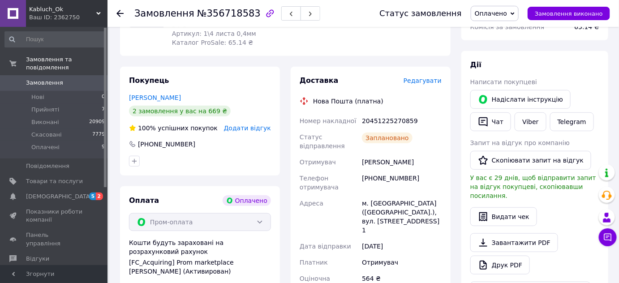
scroll to position [122, 0]
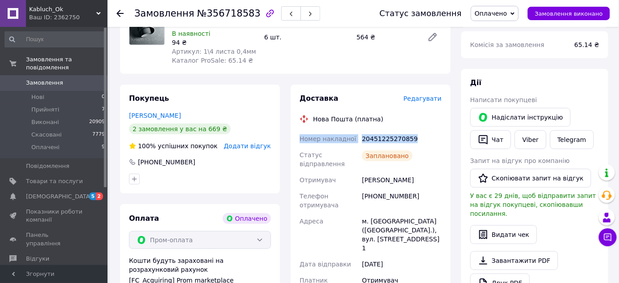
drag, startPoint x: 292, startPoint y: 137, endPoint x: 421, endPoint y: 131, distance: 128.6
click at [421, 131] on div "Доставка Редагувати Нова Пошта (платна) Номер накладної 20451225270859 Статус в…" at bounding box center [371, 229] width 160 height 288
copy div "Номер накладної 20451225270859"
click at [494, 141] on button "Чат" at bounding box center [490, 139] width 41 height 19
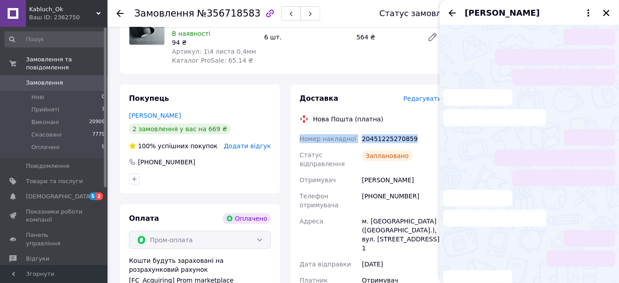
scroll to position [2, 0]
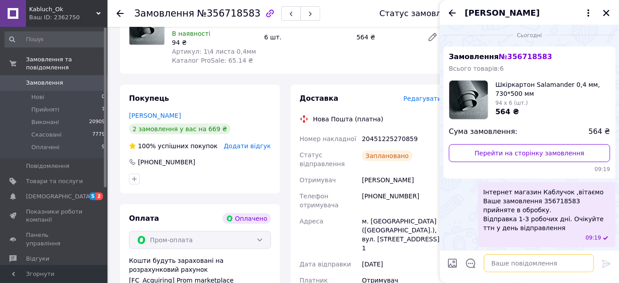
click at [496, 262] on textarea at bounding box center [538, 263] width 110 height 18
paste textarea "Номер накладної 20451225270859"
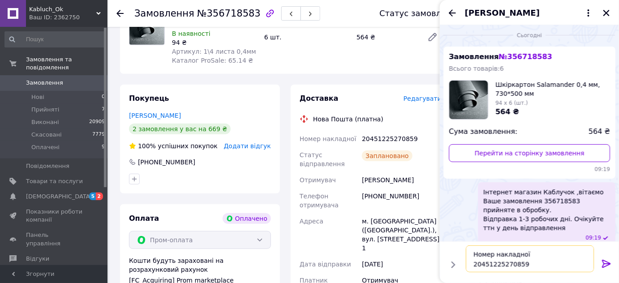
type textarea "Номер накладної 20451225270859"
click at [606, 264] on icon at bounding box center [606, 263] width 11 height 11
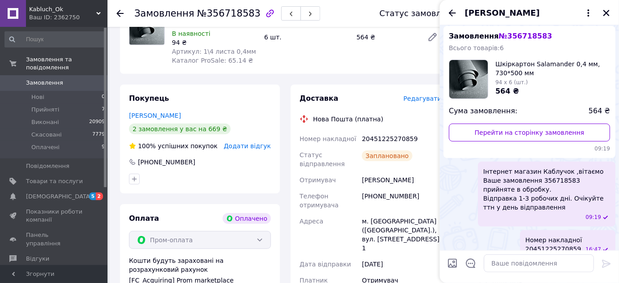
scroll to position [34, 0]
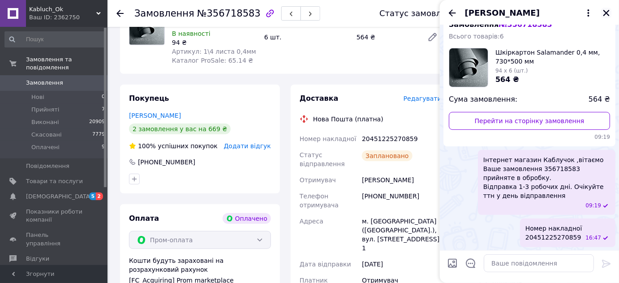
click at [609, 10] on icon "Закрити" at bounding box center [606, 13] width 6 height 6
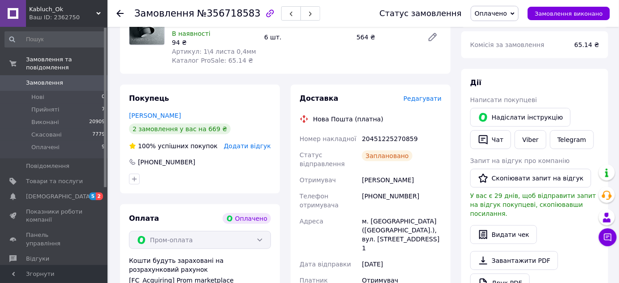
click at [501, 13] on span "Оплачено" at bounding box center [491, 13] width 32 height 7
click at [498, 43] on li "Виконано" at bounding box center [494, 44] width 47 height 13
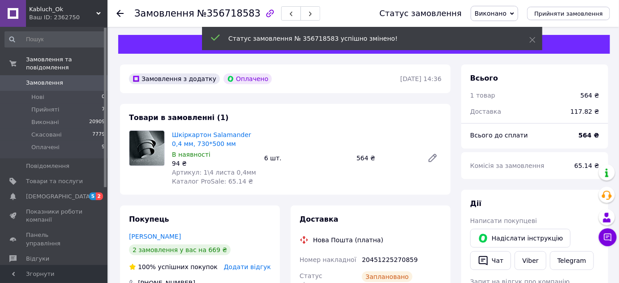
scroll to position [0, 0]
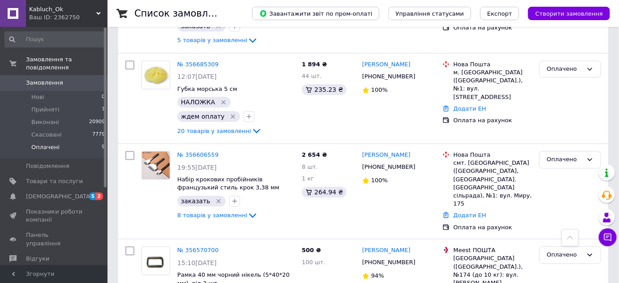
scroll to position [670, 0]
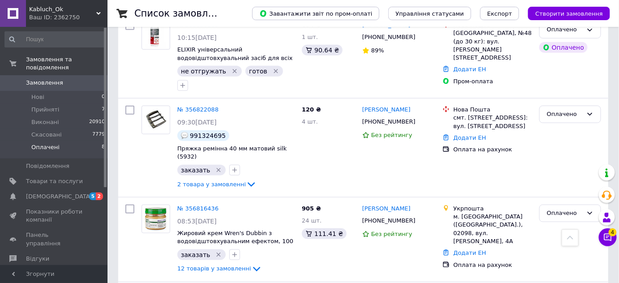
scroll to position [197, 0]
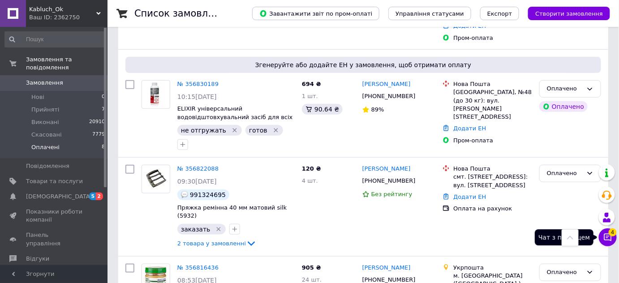
click at [605, 237] on icon at bounding box center [607, 237] width 9 height 9
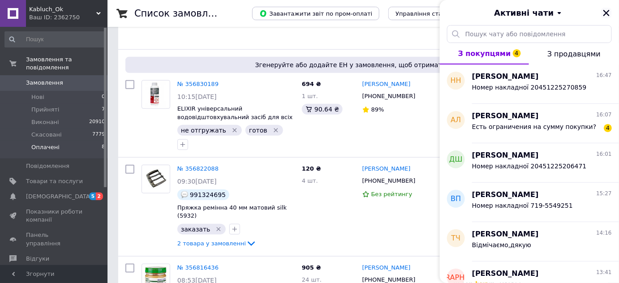
click at [607, 12] on icon "Закрити" at bounding box center [606, 13] width 6 height 6
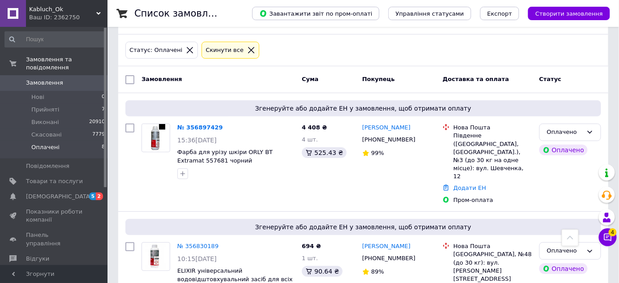
scroll to position [34, 0]
